Goal: Check status: Check status

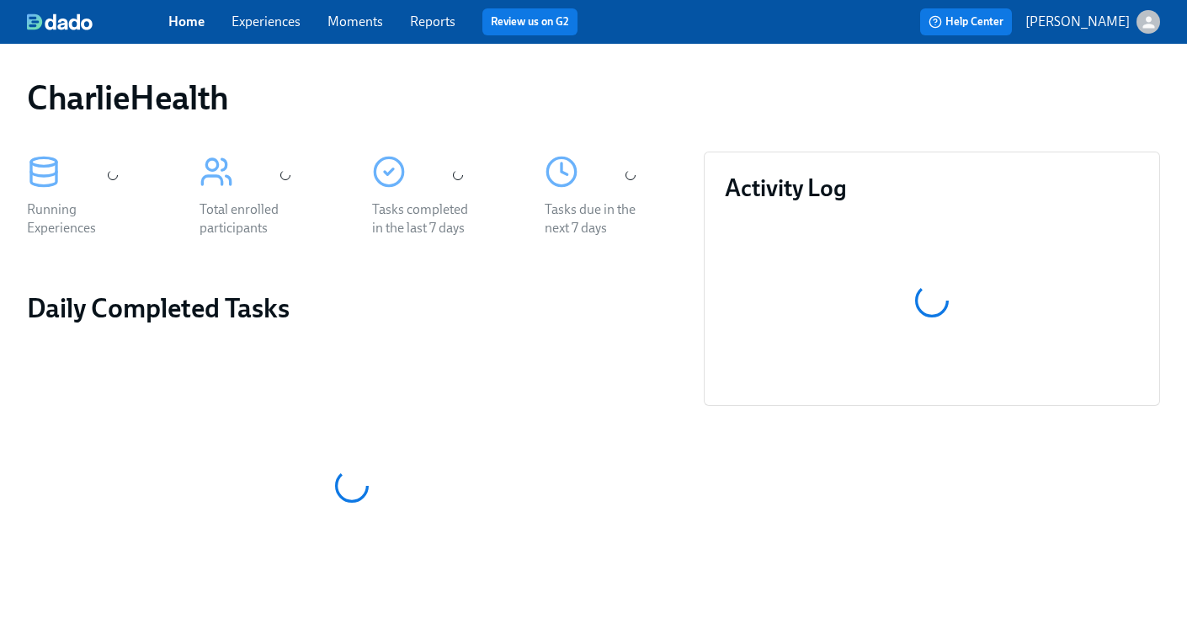
click at [258, 24] on link "Experiences" at bounding box center [265, 21] width 69 height 16
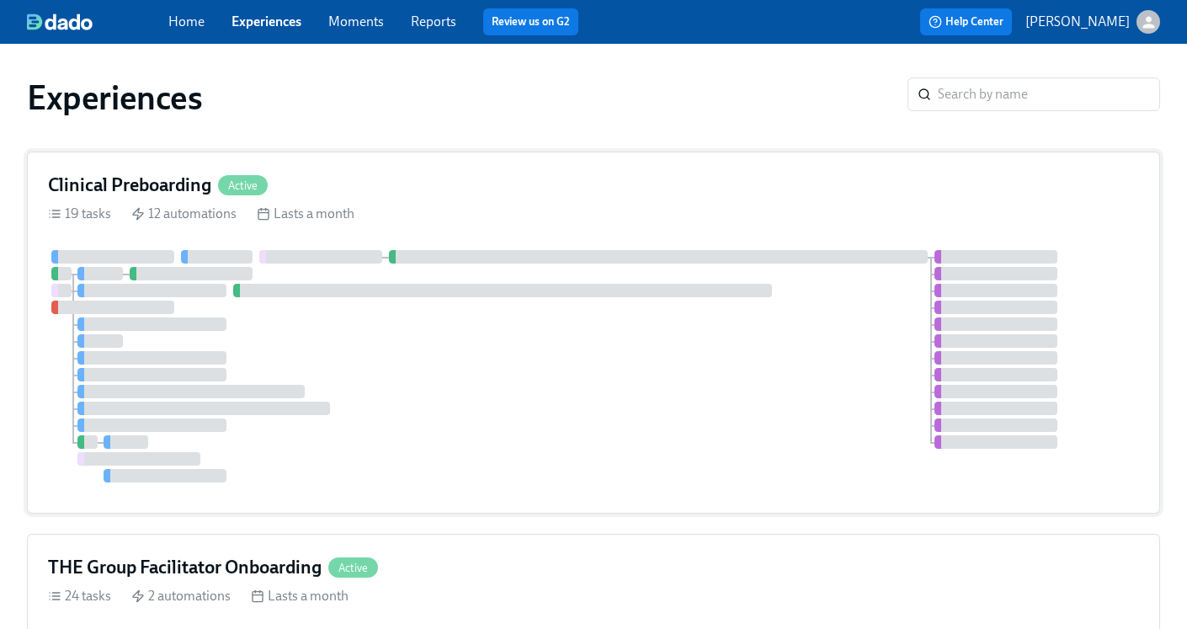
click at [151, 186] on h4 "Clinical Preboarding" at bounding box center [129, 185] width 163 height 25
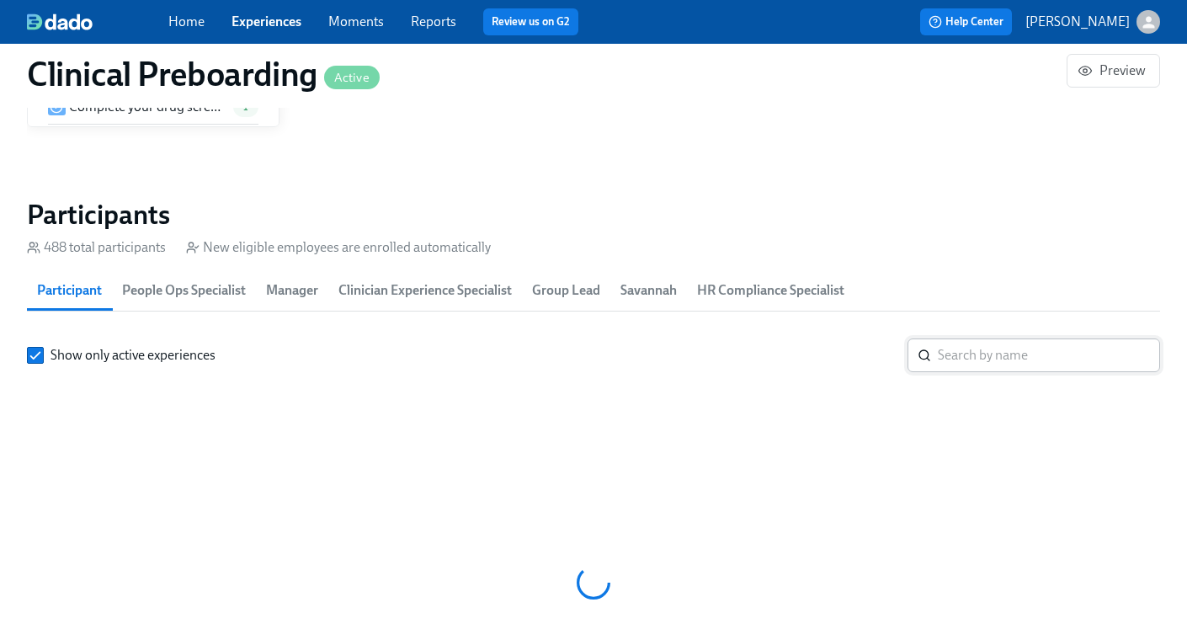
scroll to position [0, 19941]
click at [985, 352] on input "search" at bounding box center [1049, 355] width 222 height 34
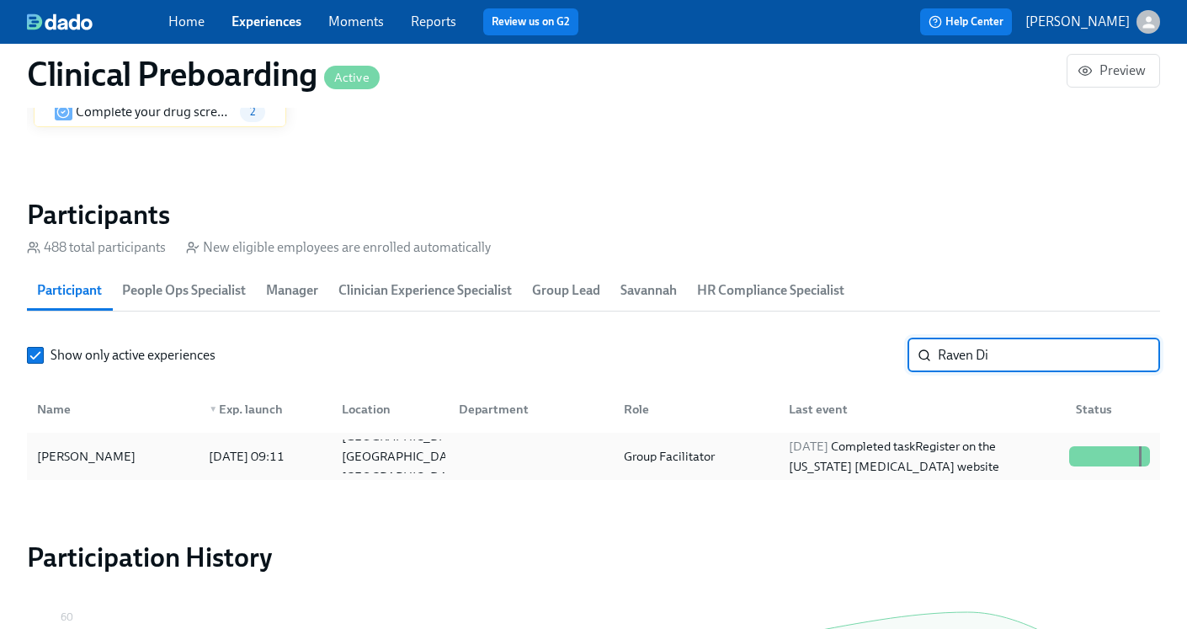
click at [952, 439] on div "Raven Dixon 2025/08/25 09:11 Lexington KY US Group Facilitator 2025/09/02 Compl…" at bounding box center [593, 456] width 1133 height 47
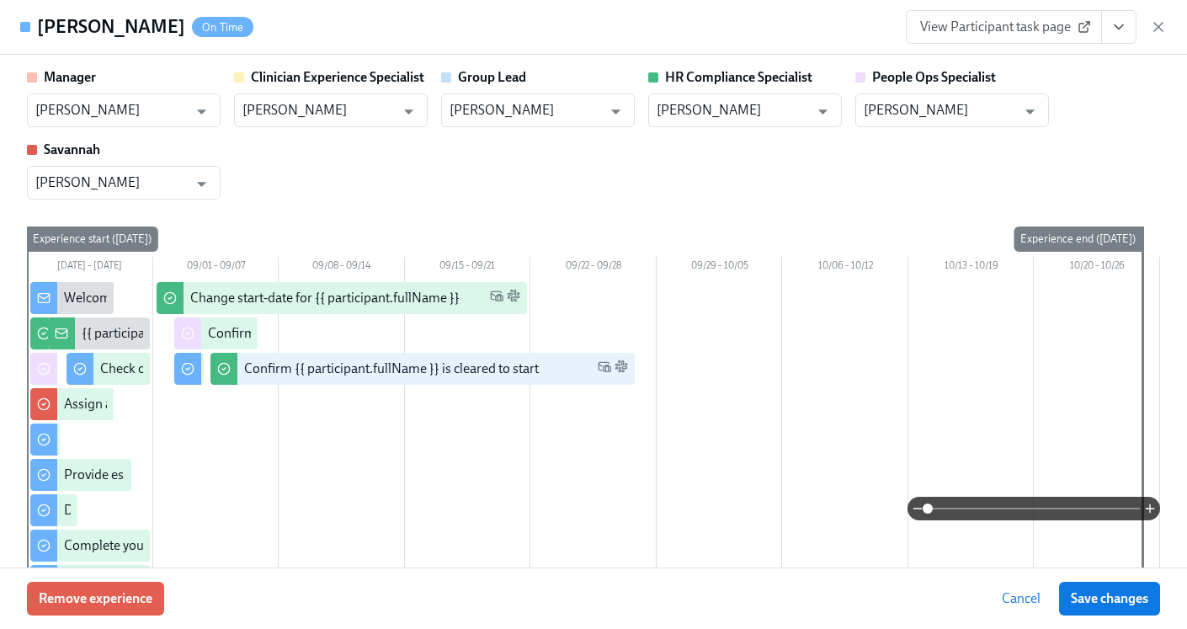
click at [1118, 31] on icon "View task page" at bounding box center [1118, 27] width 17 height 17
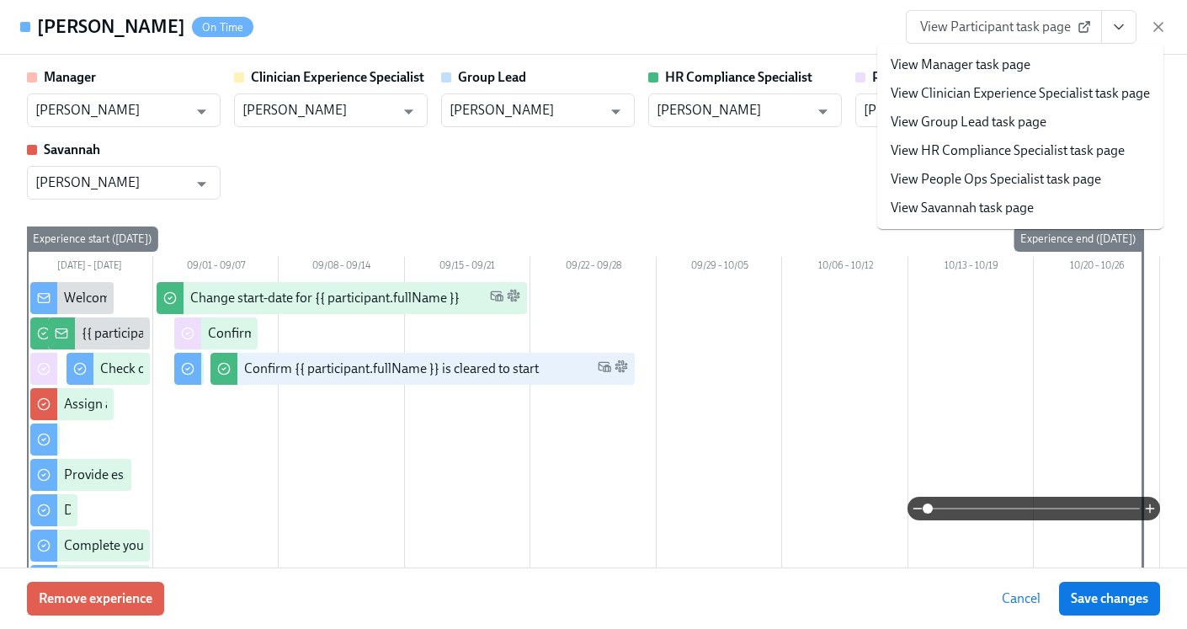
click at [1019, 157] on link "View HR Compliance Specialist task page" at bounding box center [1007, 150] width 234 height 19
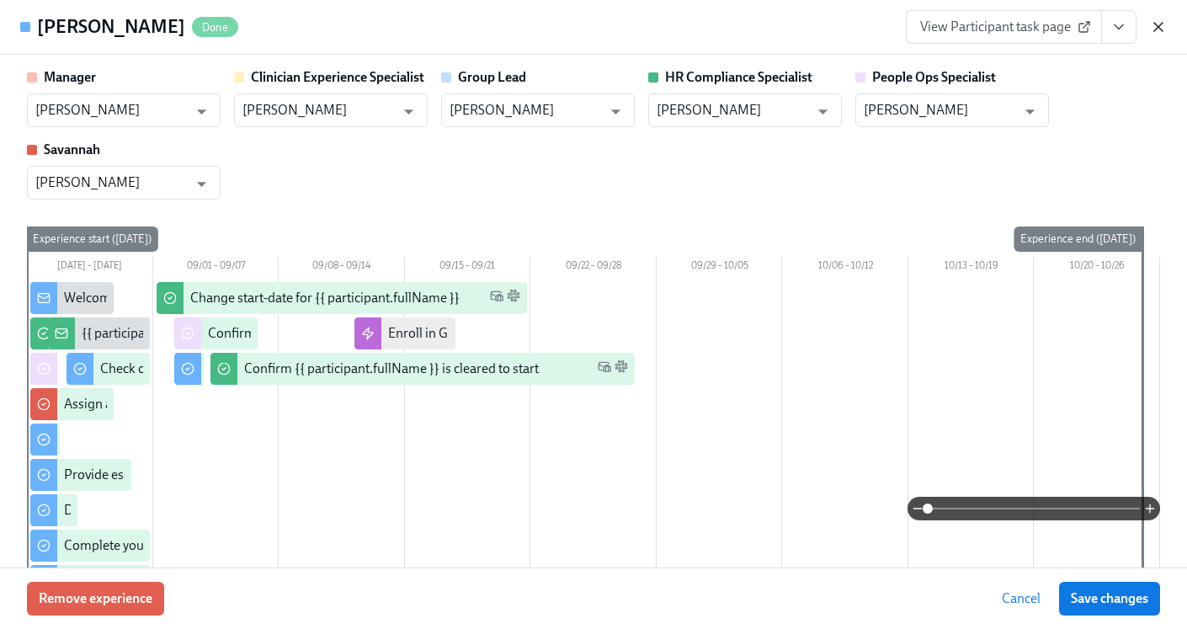
click at [1166, 25] on icon "button" at bounding box center [1158, 27] width 17 height 17
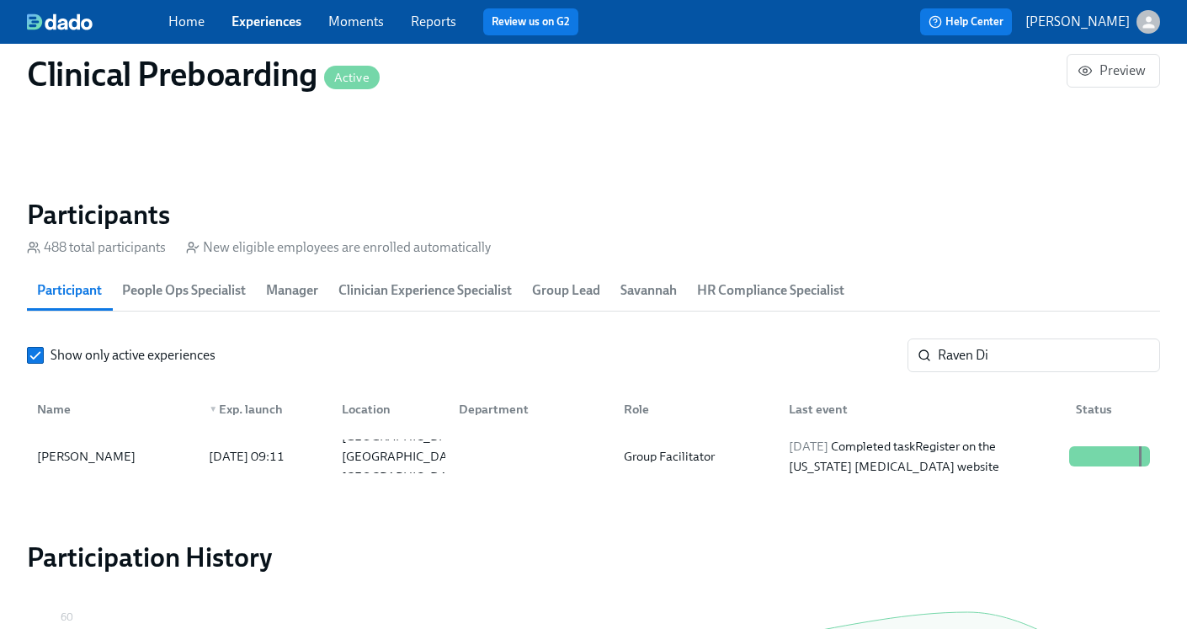
scroll to position [0, 21195]
drag, startPoint x: 1035, startPoint y: 366, endPoint x: 770, endPoint y: 338, distance: 266.6
click at [770, 338] on section "Participants 488 total participants New eligible employees are enrolled automat…" at bounding box center [593, 342] width 1133 height 289
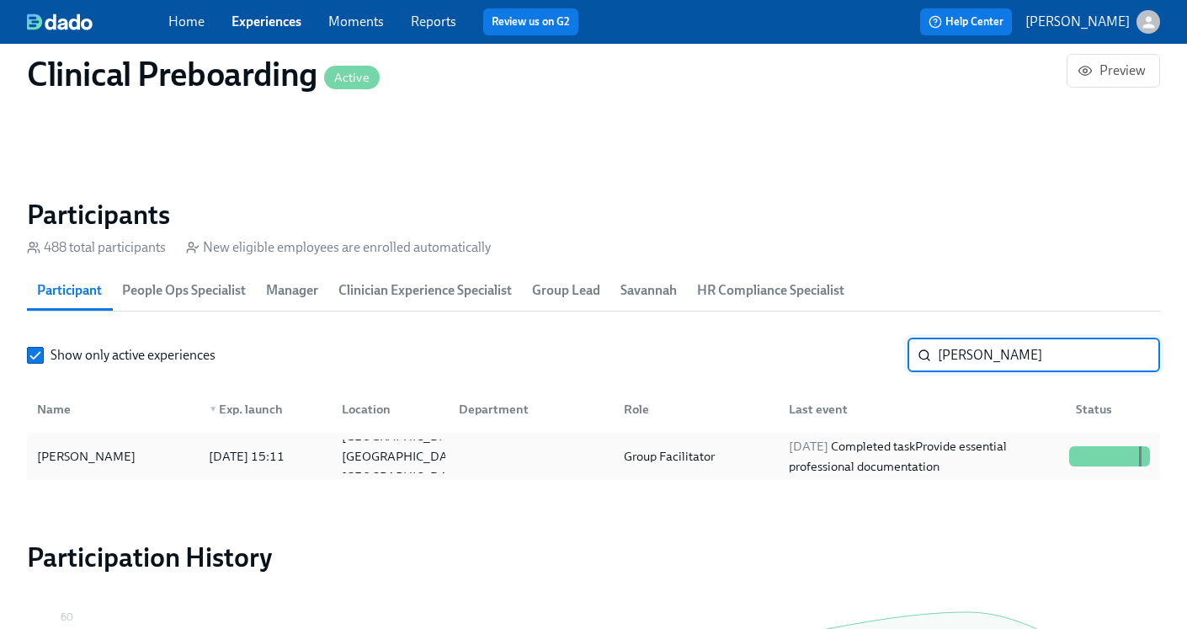
type input "Jessica Wise"
click at [877, 460] on div "2025/09/03 Completed task Provide essential professional documentation" at bounding box center [922, 456] width 280 height 40
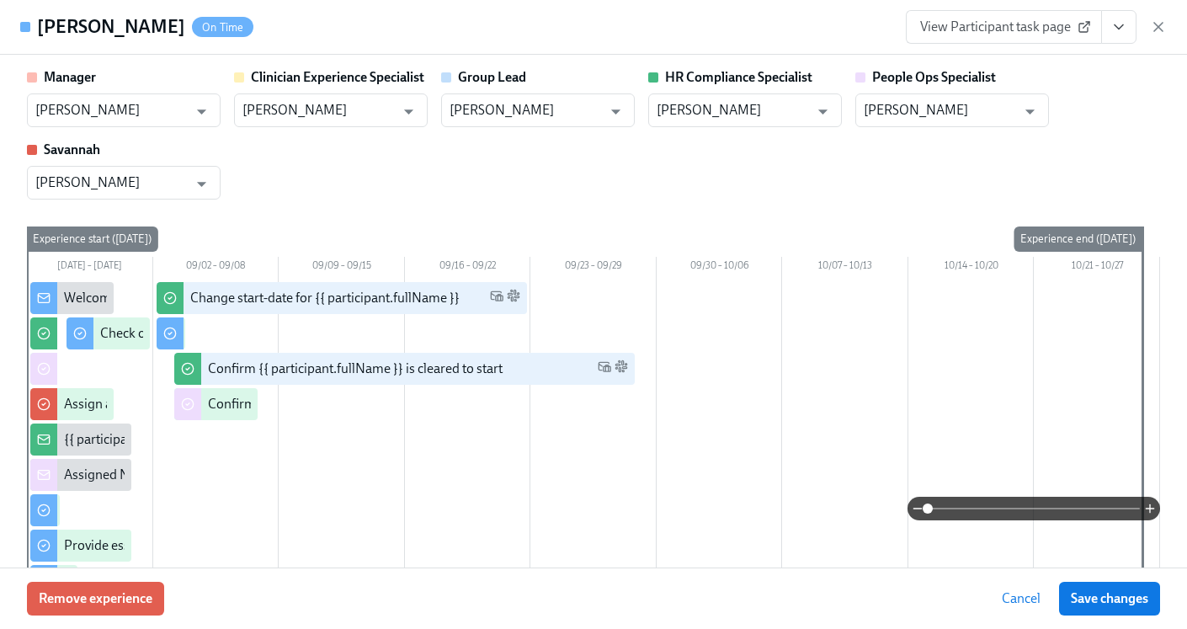
click at [1119, 30] on icon "View task page" at bounding box center [1118, 27] width 17 height 17
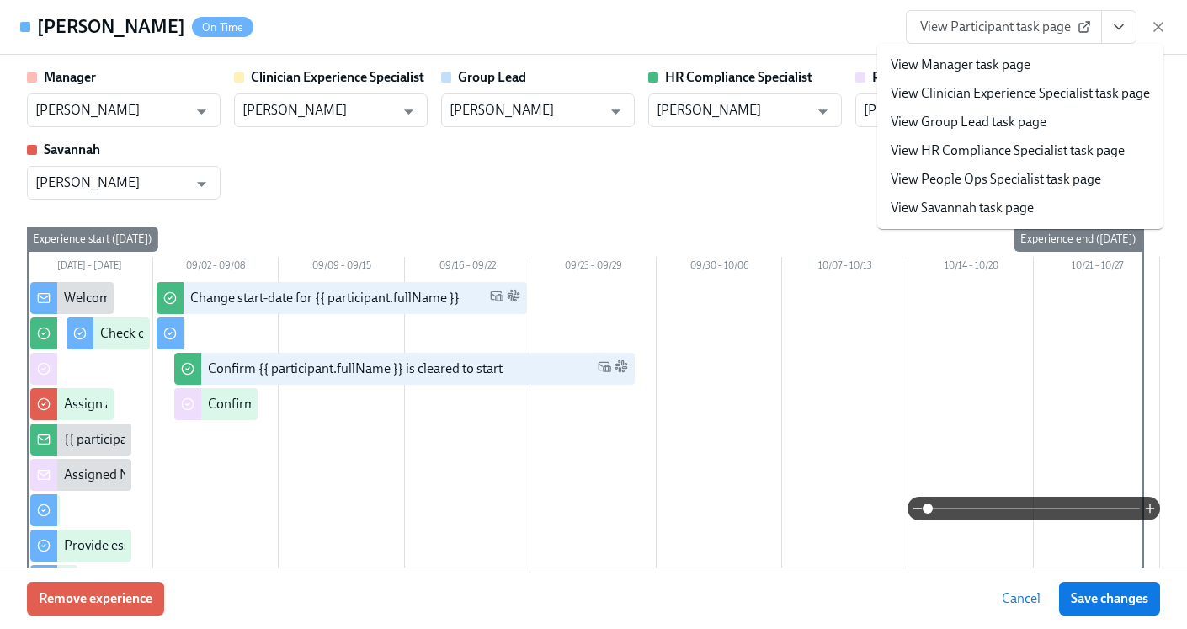
click at [1030, 146] on link "View HR Compliance Specialist task page" at bounding box center [1007, 150] width 234 height 19
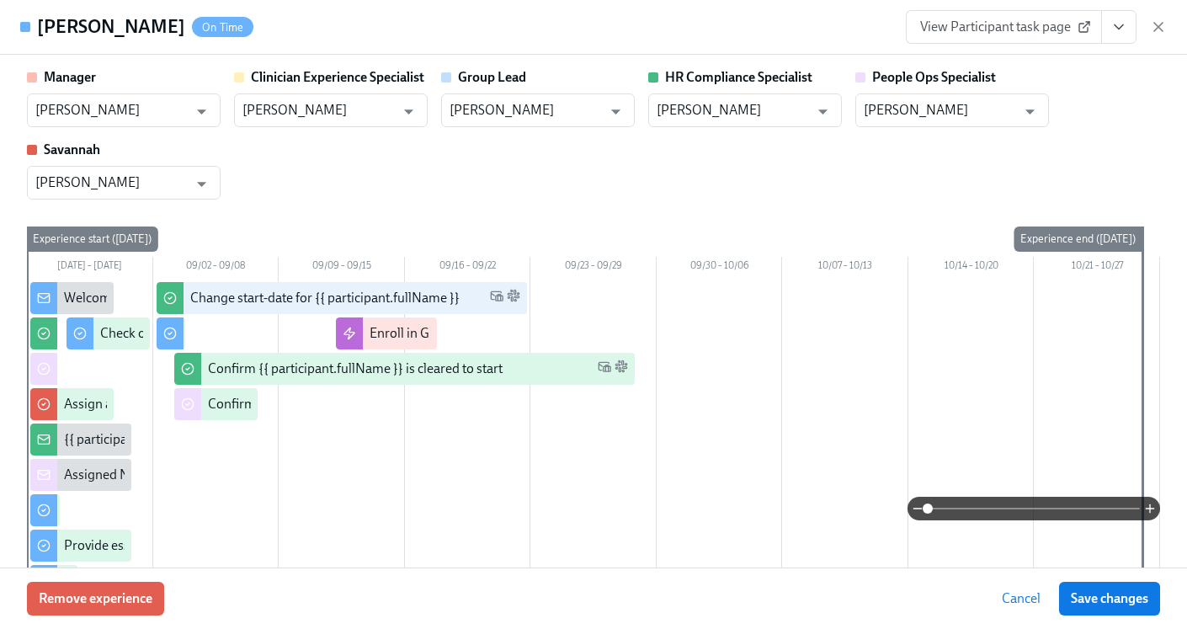
click at [1162, 32] on icon "button" at bounding box center [1158, 27] width 17 height 17
click at [1156, 29] on icon "button" at bounding box center [1149, 22] width 18 height 18
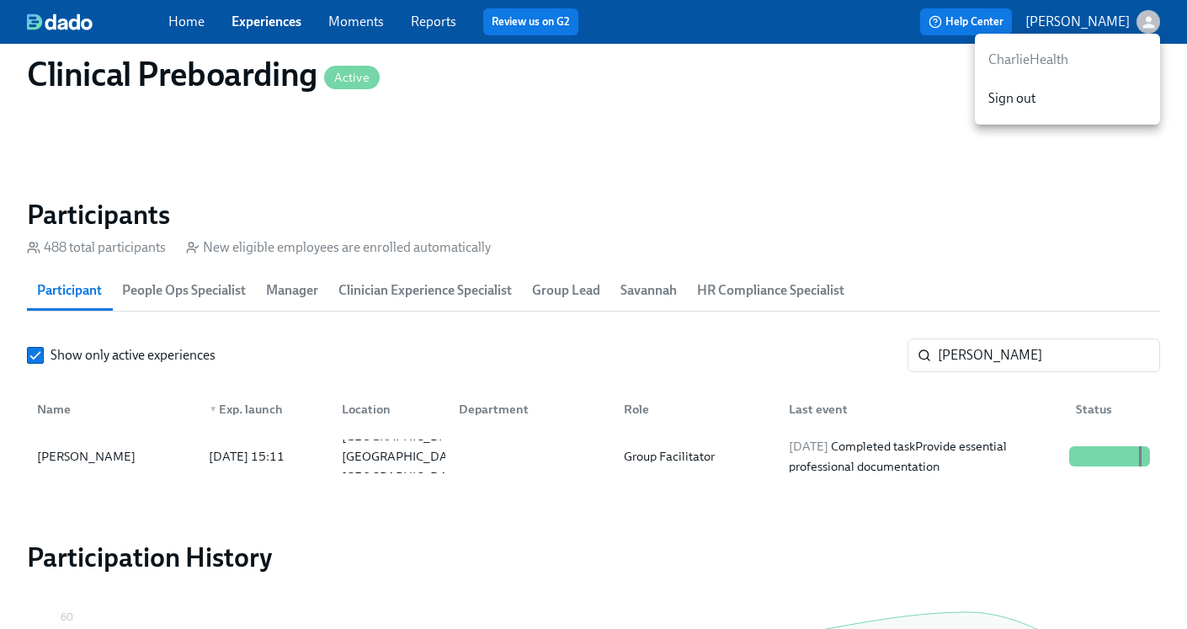
click at [1013, 353] on div at bounding box center [593, 314] width 1187 height 629
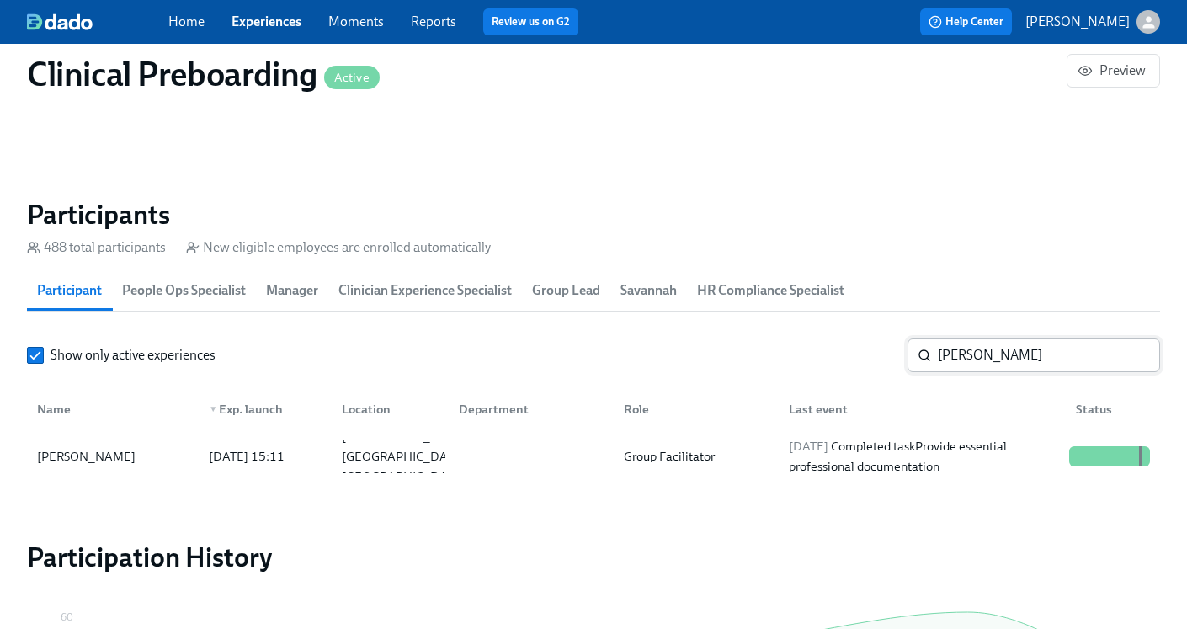
click at [997, 359] on input "Jessica Wise" at bounding box center [1049, 355] width 222 height 34
click at [862, 477] on div "Raven Dixon 2025/08/25 09:11 Lexington KY US Group Facilitator 2025/09/02 Compl…" at bounding box center [593, 456] width 1133 height 47
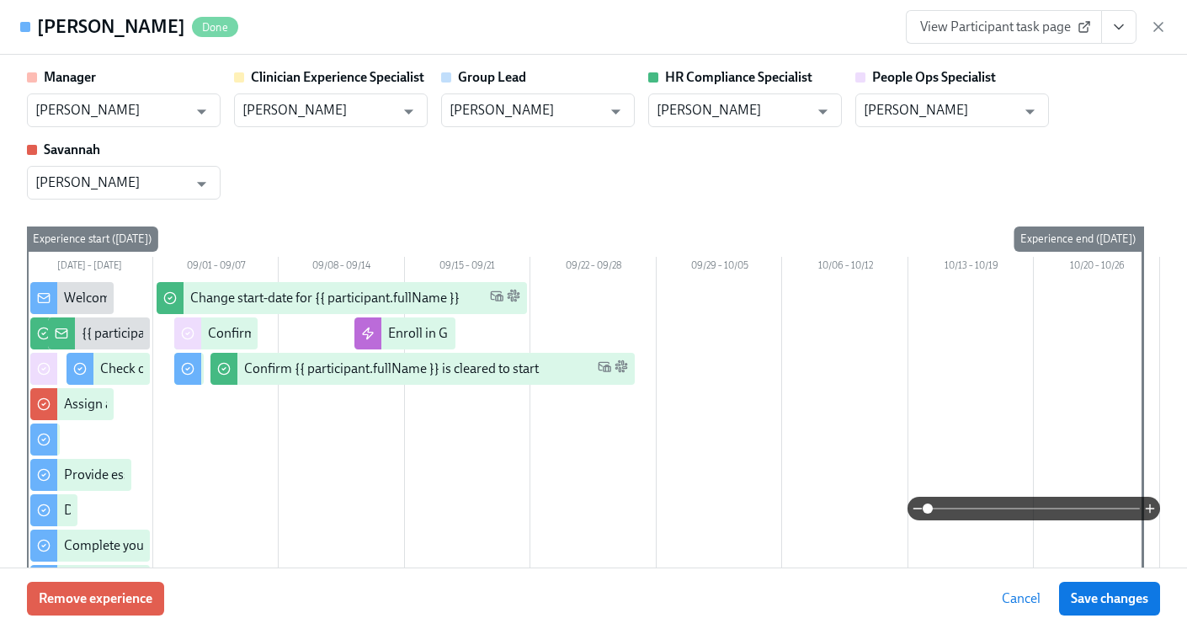
click at [862, 466] on div at bounding box center [593, 536] width 1133 height 508
click at [1112, 31] on icon "View task page" at bounding box center [1118, 27] width 17 height 17
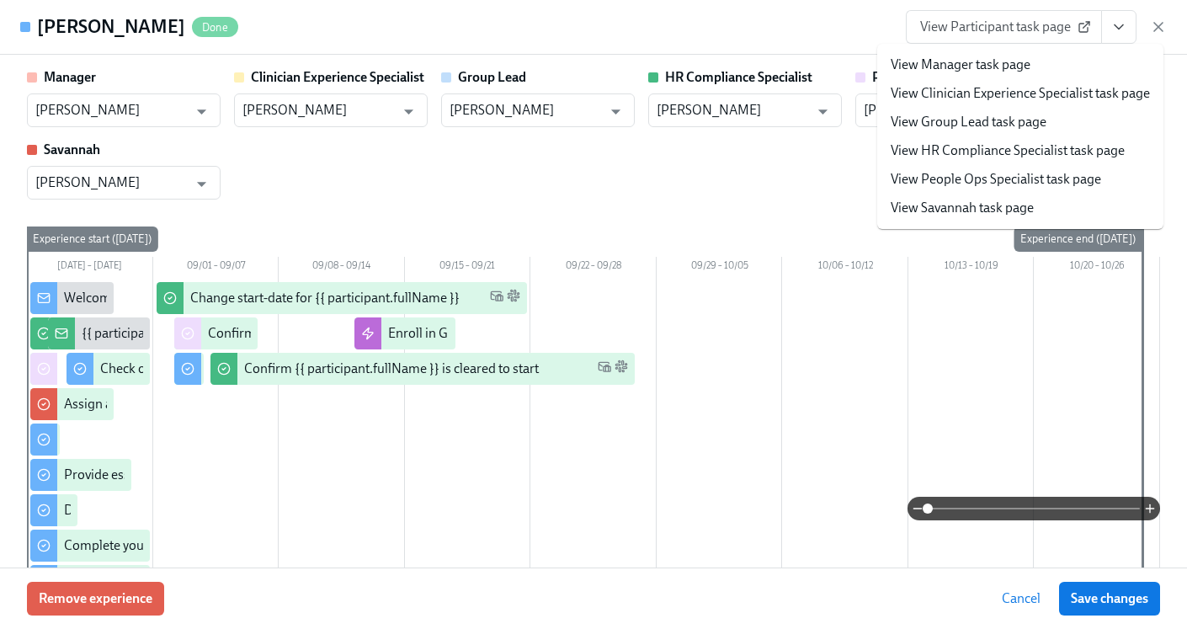
click at [1000, 150] on link "View HR Compliance Specialist task page" at bounding box center [1007, 150] width 234 height 19
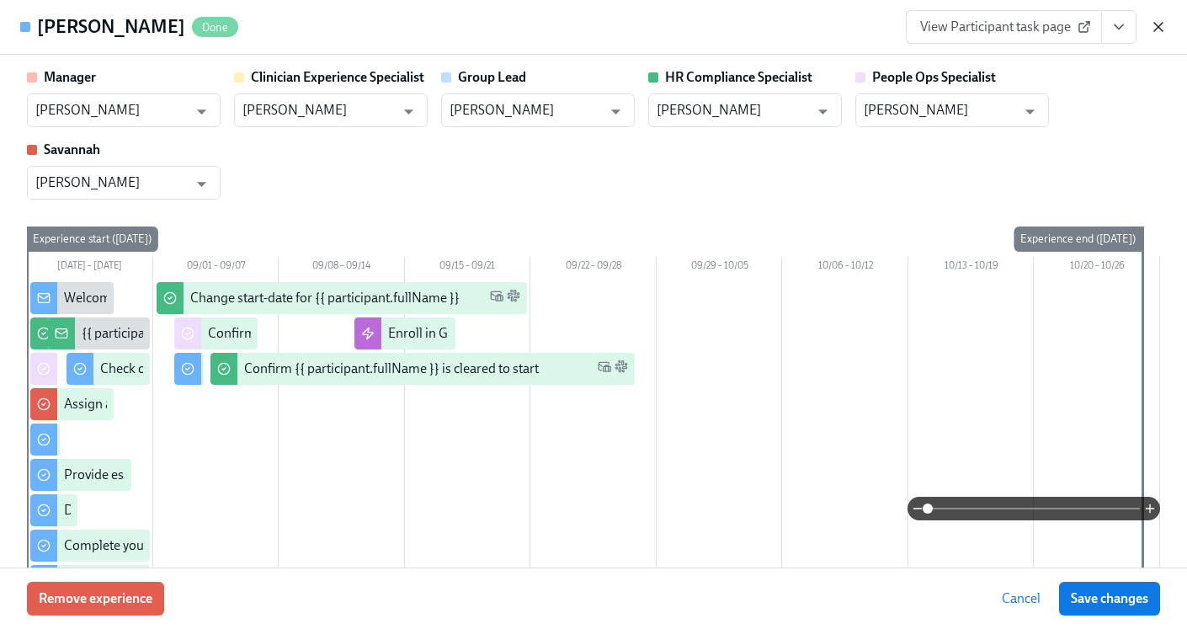
click at [1157, 29] on icon "button" at bounding box center [1158, 27] width 17 height 17
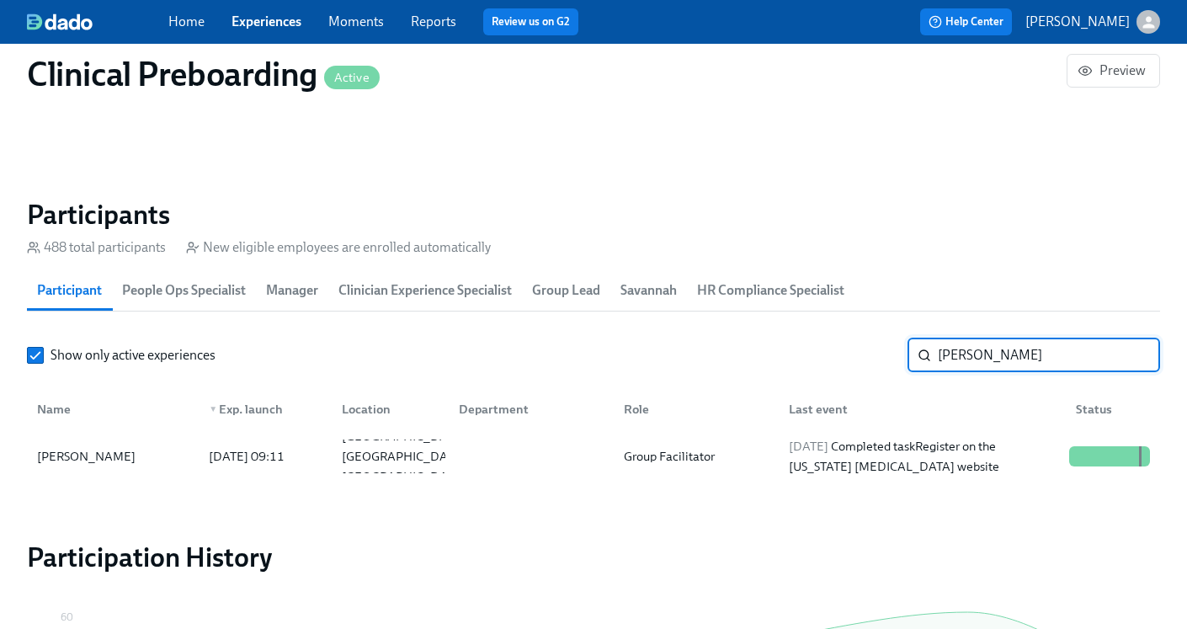
drag, startPoint x: 1028, startPoint y: 359, endPoint x: 870, endPoint y: 348, distance: 157.7
click at [870, 350] on div "Show only active experiences Dixon ​" at bounding box center [593, 355] width 1133 height 34
click at [848, 458] on div "2025/09/05 Completed task Check out our recommended laptop specs" at bounding box center [922, 456] width 280 height 40
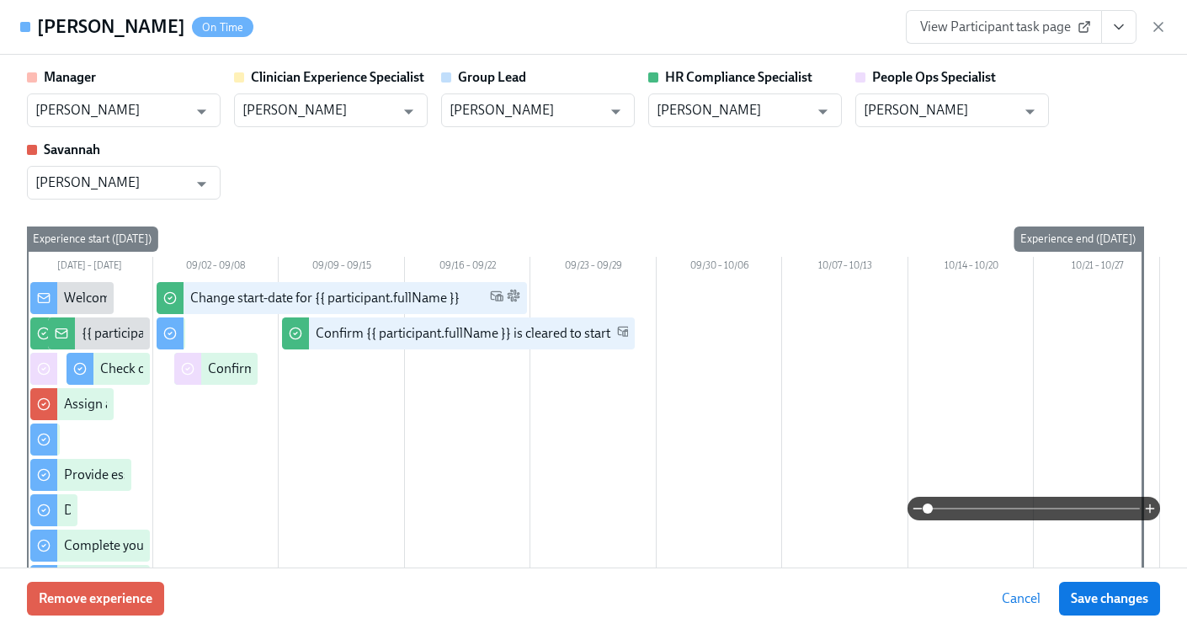
click at [1116, 30] on icon "View task page" at bounding box center [1118, 27] width 17 height 17
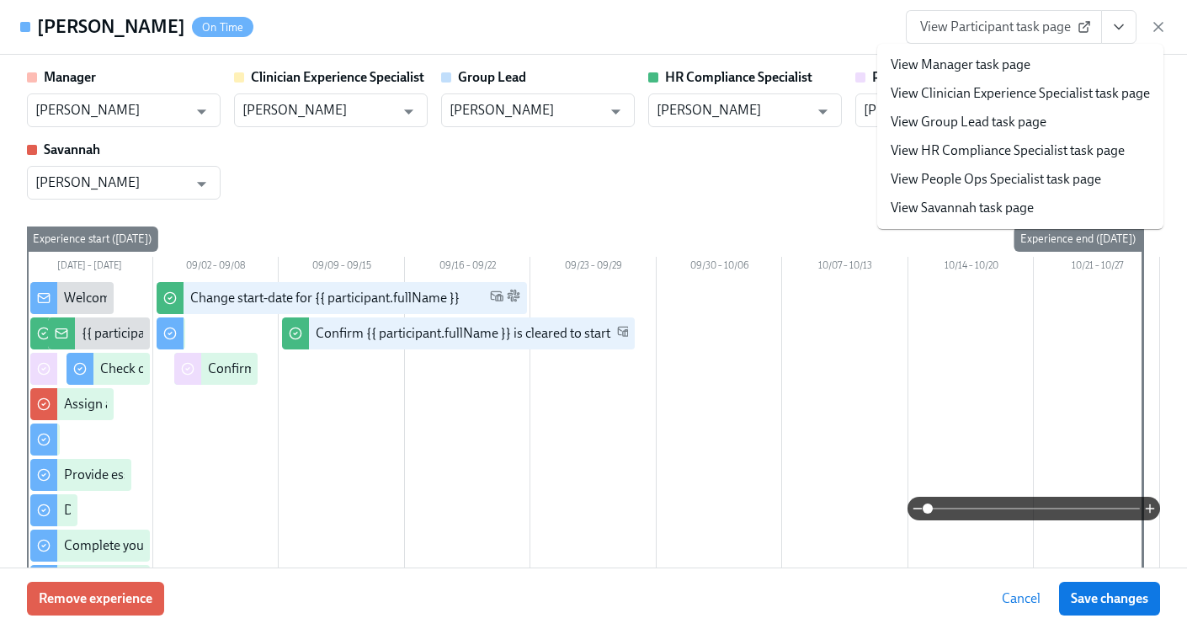
click at [994, 154] on link "View HR Compliance Specialist task page" at bounding box center [1007, 150] width 234 height 19
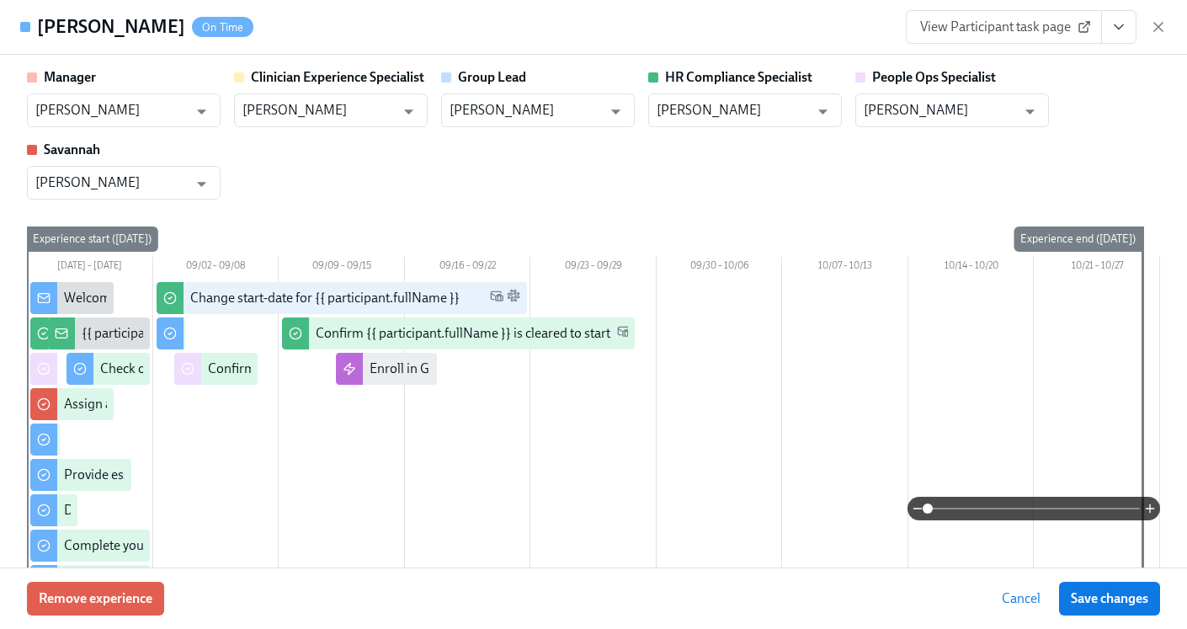
click at [1146, 21] on div "View Participant task page" at bounding box center [1036, 27] width 261 height 34
click at [1161, 21] on icon "button" at bounding box center [1158, 27] width 17 height 17
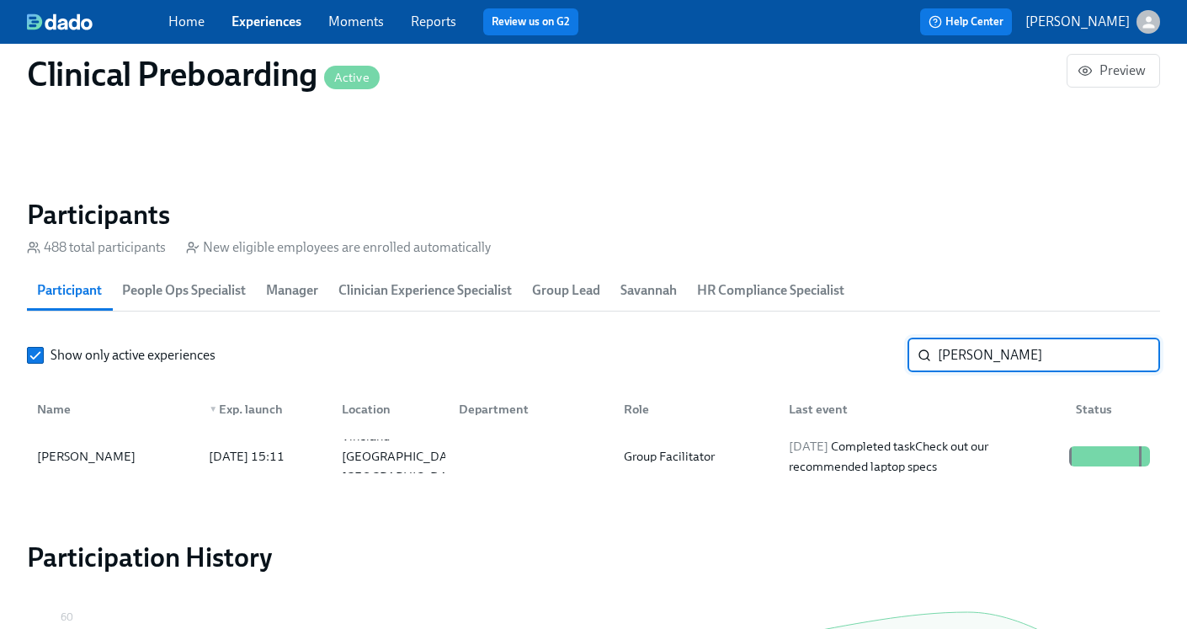
drag, startPoint x: 890, startPoint y: 340, endPoint x: 911, endPoint y: 353, distance: 24.5
click at [911, 353] on div "Garth ​" at bounding box center [1033, 355] width 252 height 34
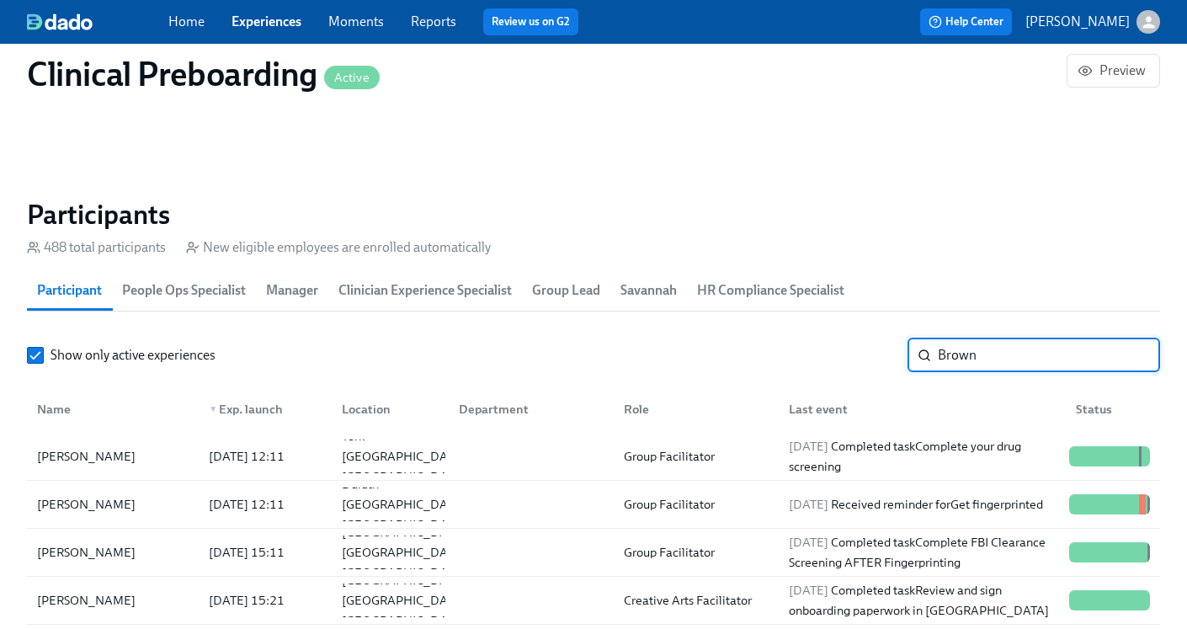
type input "Brown"
click at [906, 458] on div "2025/09/10 Completed task Complete your drug screening" at bounding box center [922, 456] width 280 height 40
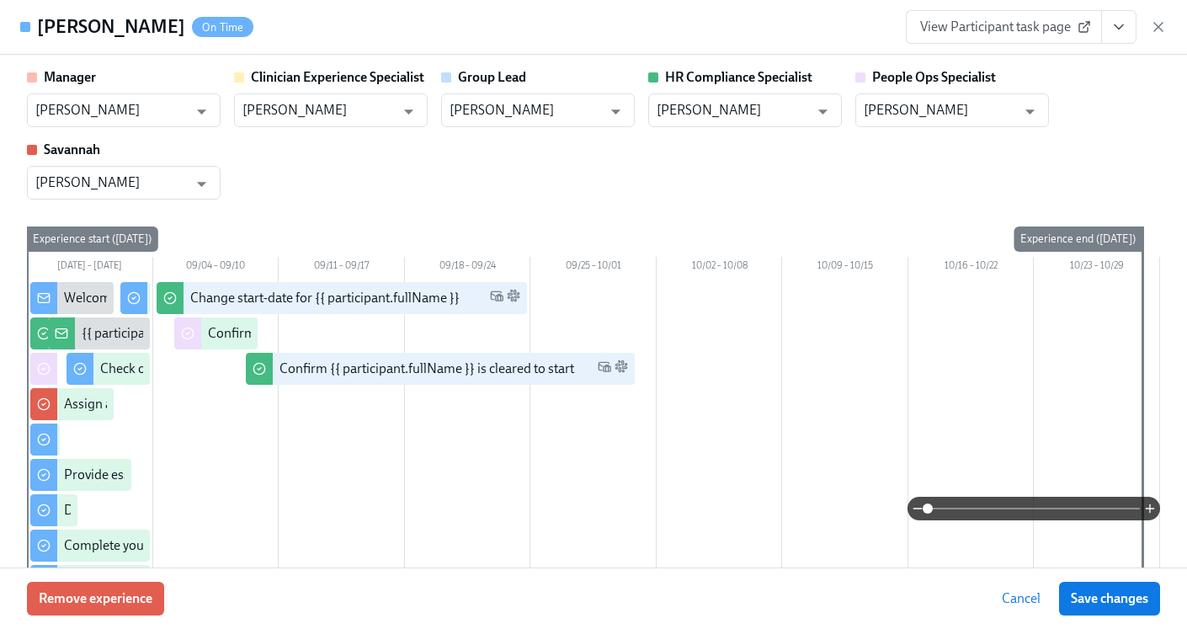
click at [1120, 32] on icon "View task page" at bounding box center [1118, 27] width 17 height 17
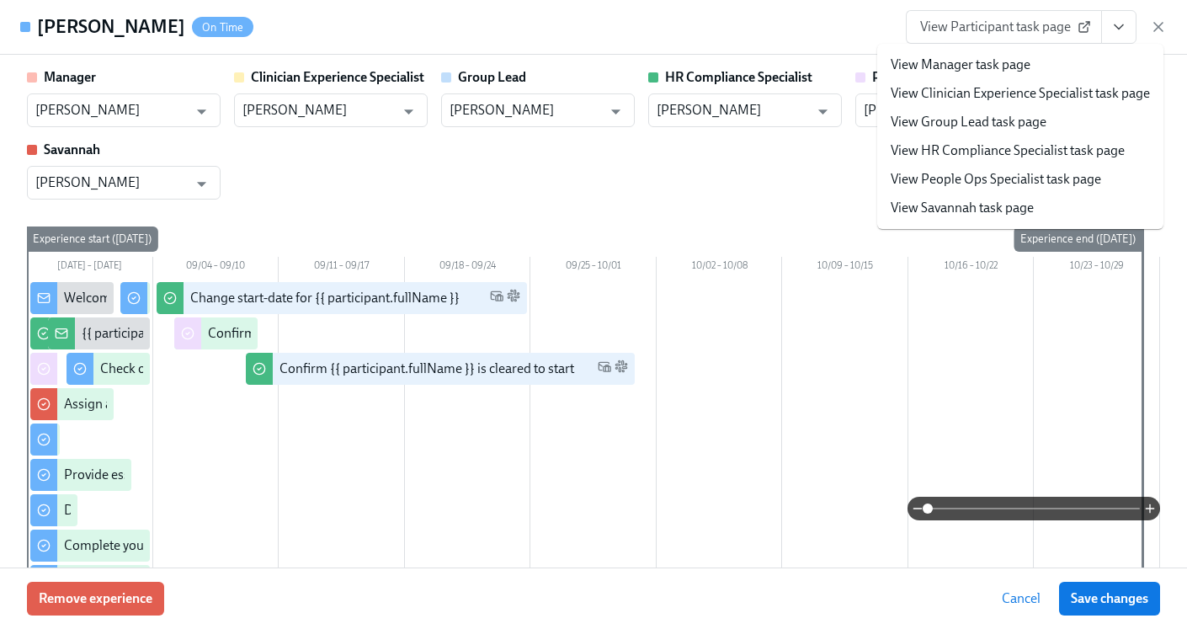
click at [1014, 152] on link "View HR Compliance Specialist task page" at bounding box center [1007, 150] width 234 height 19
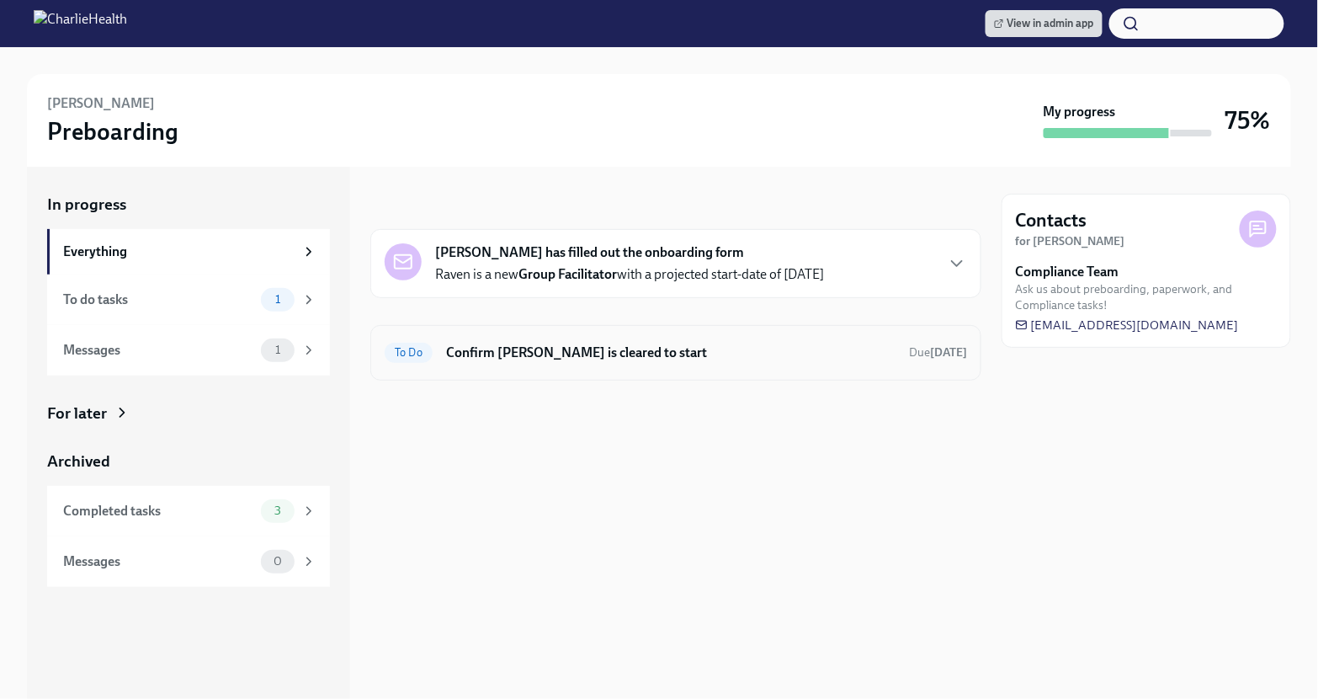
click at [757, 348] on h6 "Confirm Raven Dixon is cleared to start" at bounding box center [670, 352] width 449 height 19
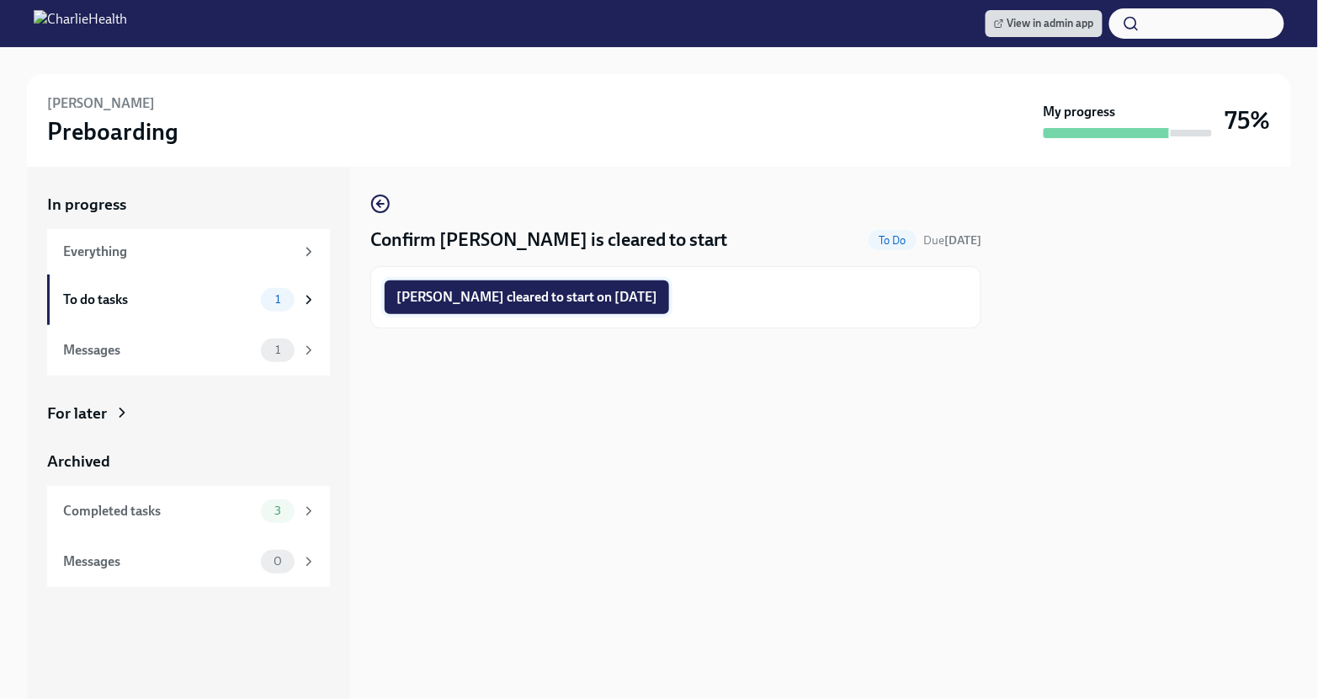
click at [569, 295] on span "Raven Dixon cleared to start on 09/15/2025" at bounding box center [526, 297] width 261 height 17
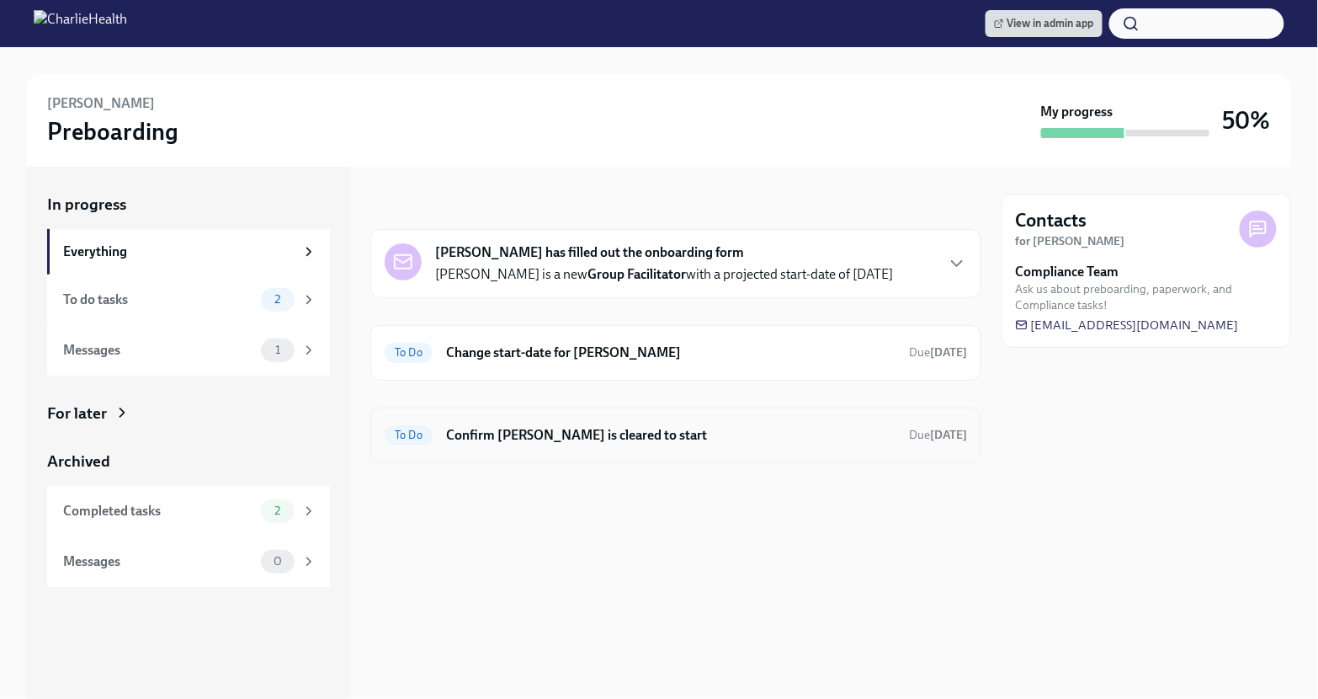
click at [620, 432] on h6 "Confirm [PERSON_NAME] is cleared to start" at bounding box center [670, 435] width 449 height 19
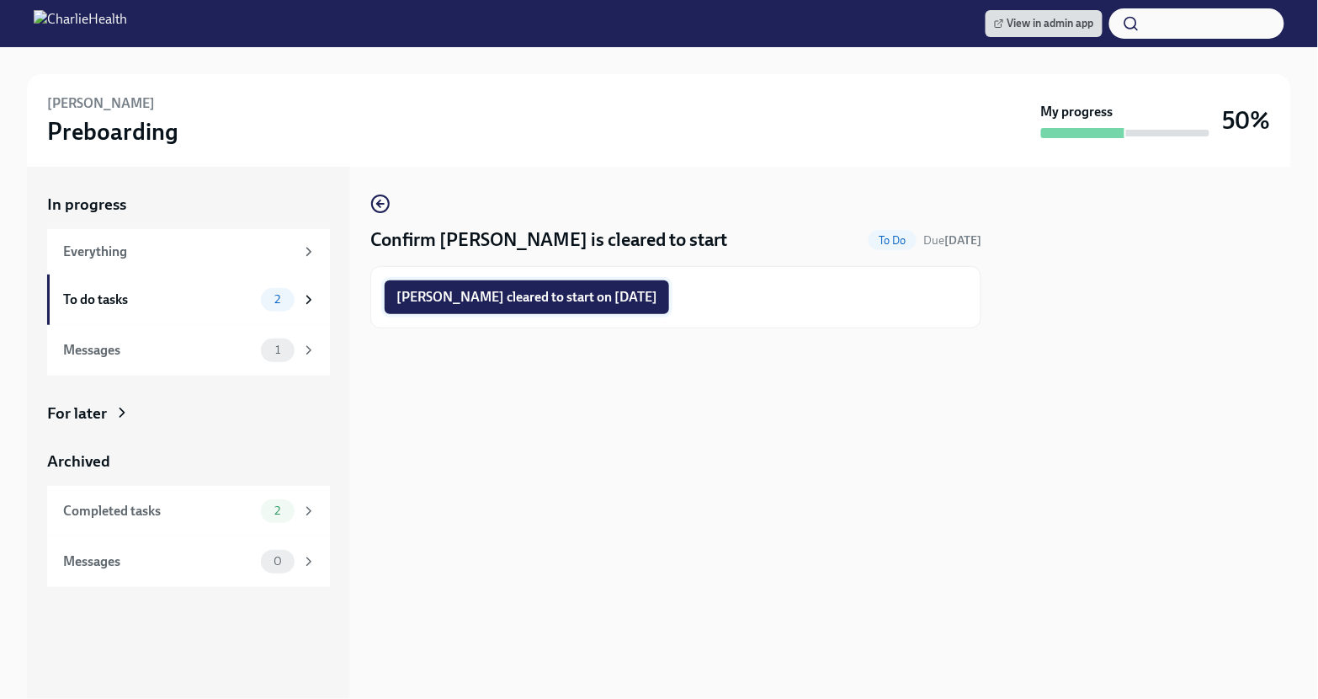
click at [570, 300] on span "Jessica Wise cleared to start on 09/08/2025" at bounding box center [526, 297] width 261 height 17
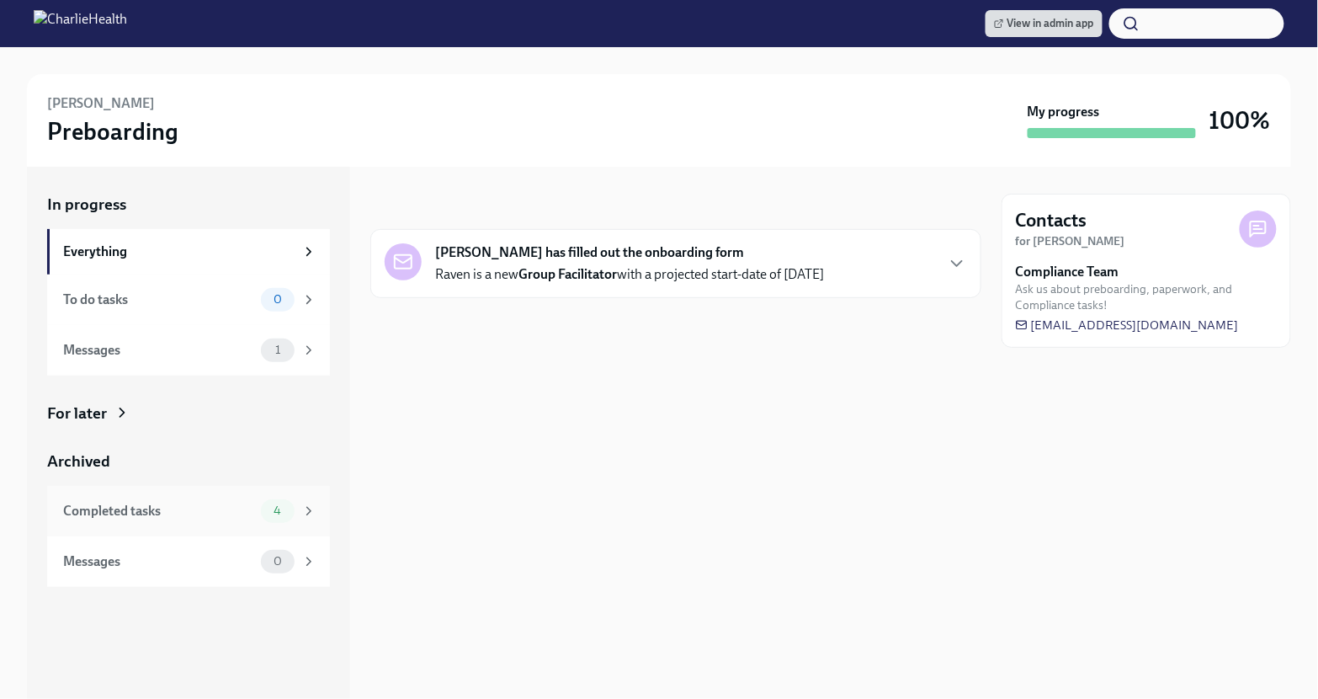
click at [276, 497] on div "Completed tasks 4" at bounding box center [188, 511] width 283 height 50
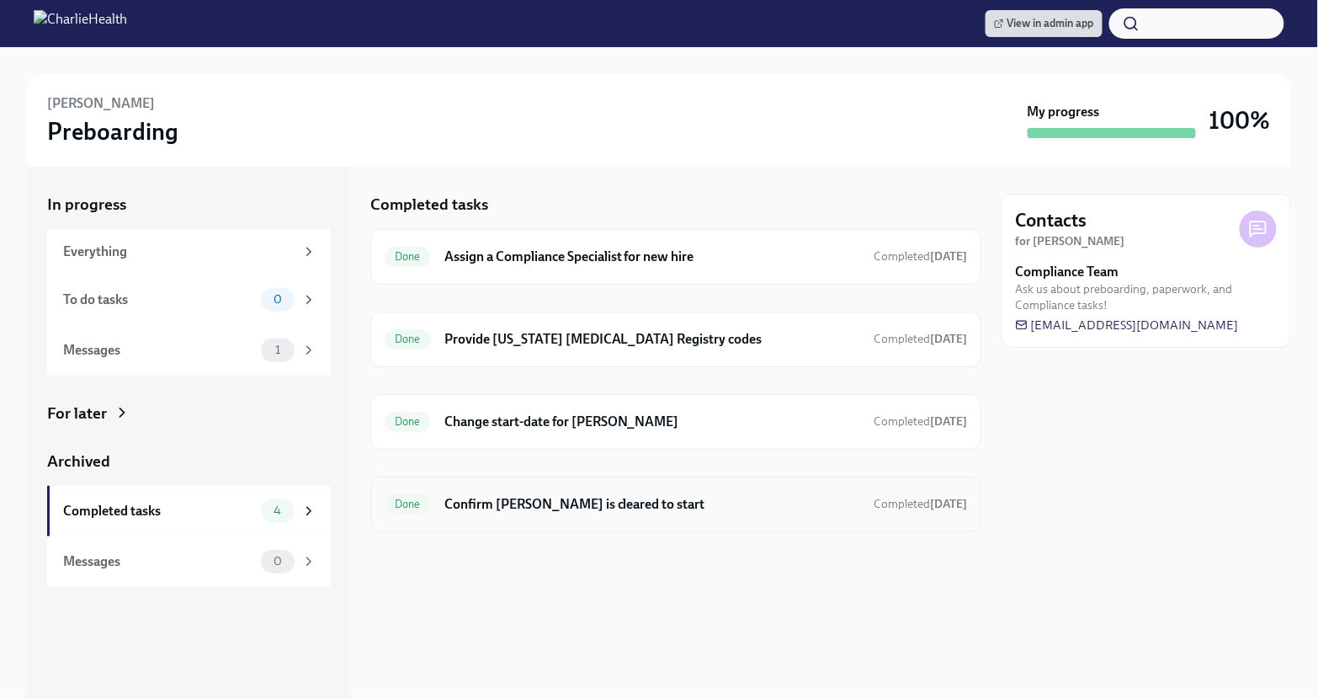
click at [519, 496] on h6 "Confirm [PERSON_NAME] is cleared to start" at bounding box center [652, 504] width 416 height 19
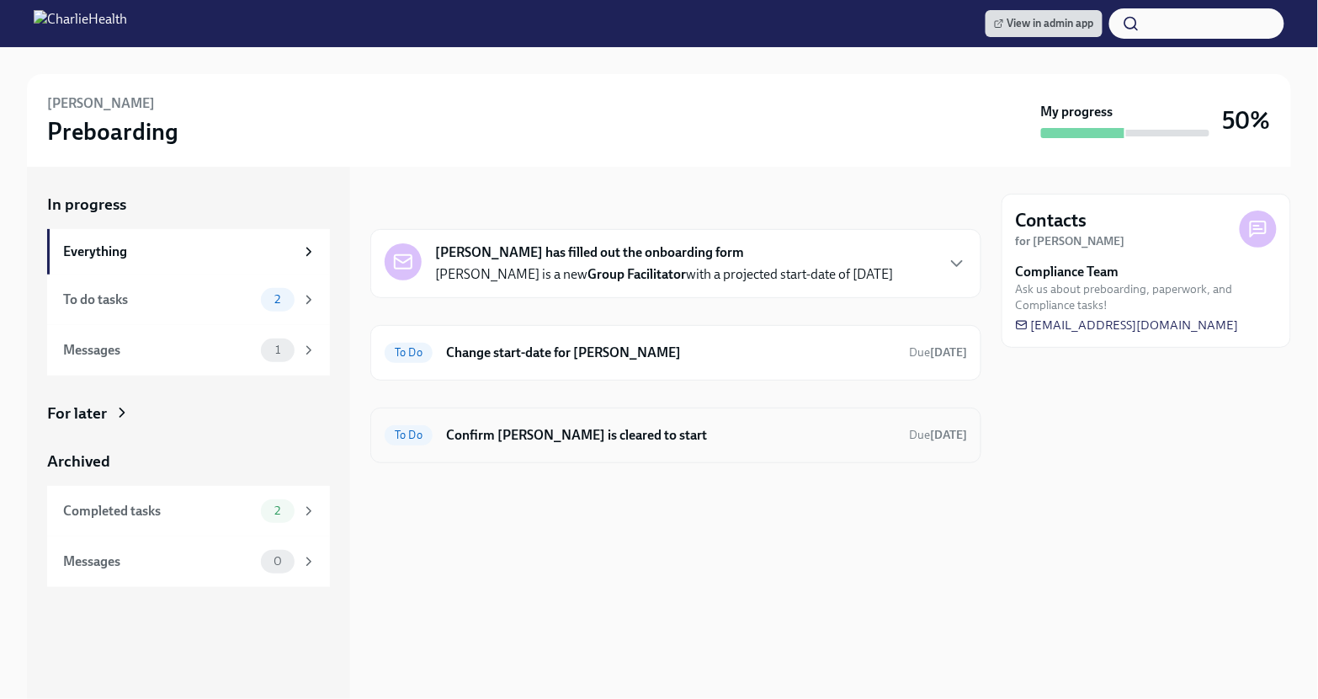
click at [734, 434] on h6 "Confirm [PERSON_NAME] is cleared to start" at bounding box center [670, 435] width 449 height 19
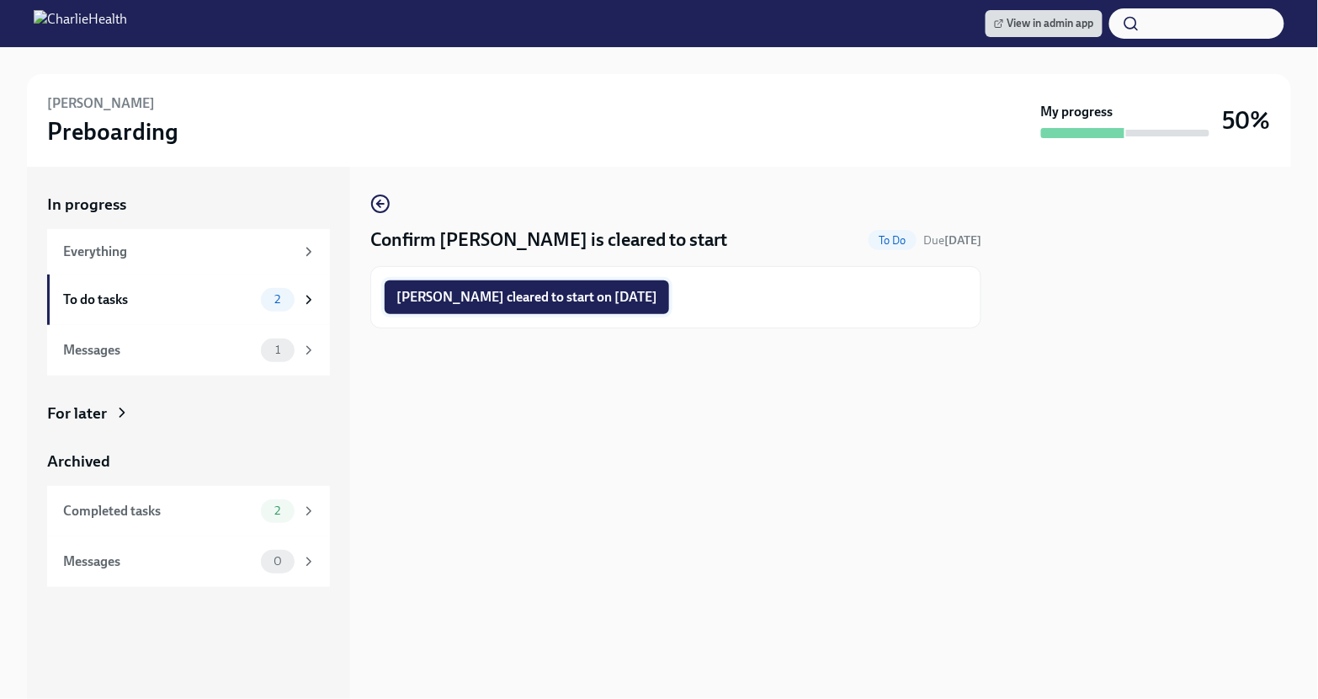
click at [649, 310] on button "[PERSON_NAME] cleared to start on [DATE]" at bounding box center [527, 297] width 284 height 34
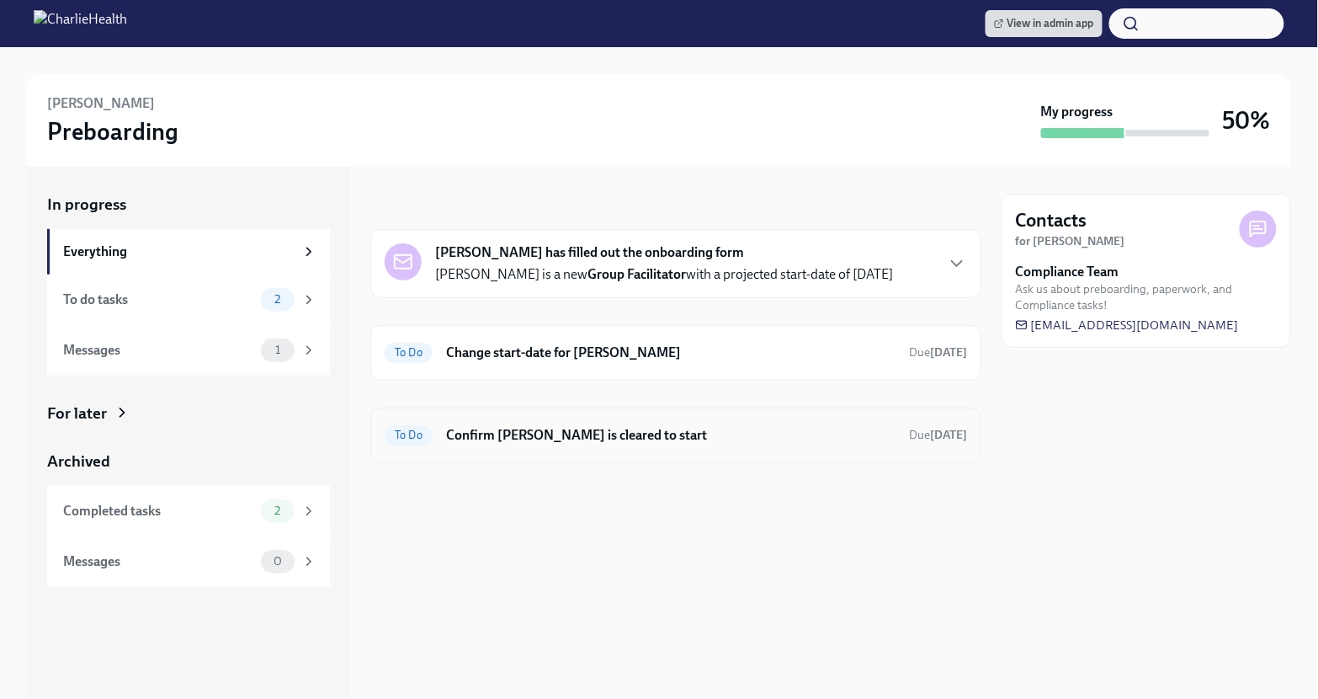
click at [688, 439] on h6 "Confirm [PERSON_NAME] is cleared to start" at bounding box center [670, 435] width 449 height 19
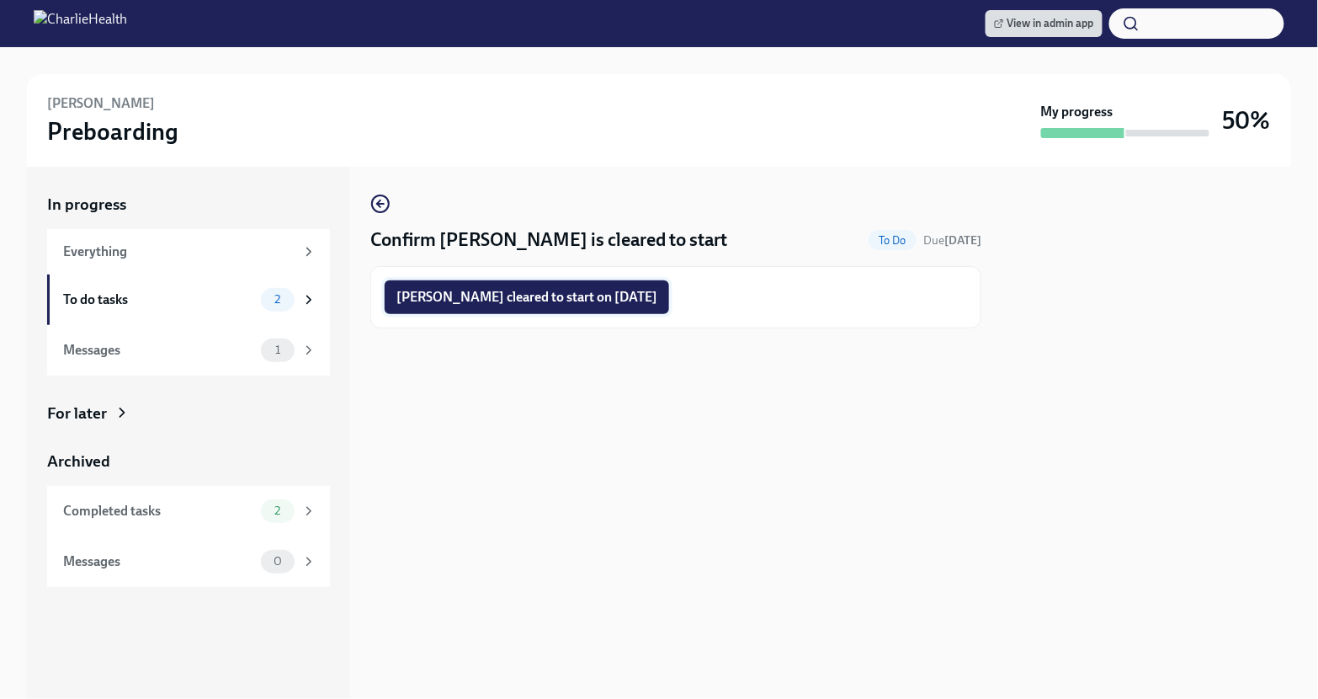
click at [637, 304] on span "Lindsey Brown cleared to start on 09/15/2025" at bounding box center [526, 297] width 261 height 17
